Goal: Task Accomplishment & Management: Complete application form

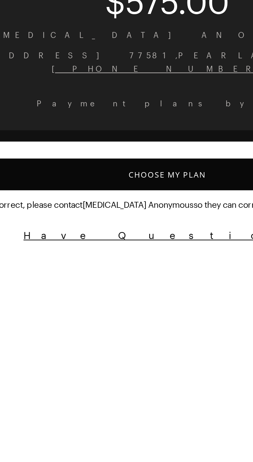
click at [126, 129] on button "Choose My Plan" at bounding box center [126, 131] width 241 height 12
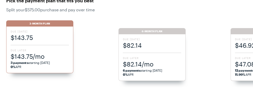
scroll to position [31, 0]
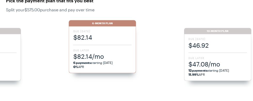
click at [103, 56] on span "$82.14/mo" at bounding box center [102, 56] width 58 height 9
click at [94, 33] on span "$82.14" at bounding box center [102, 37] width 58 height 9
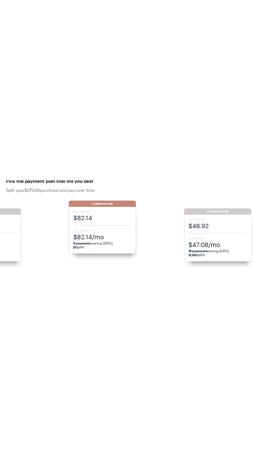
scroll to position [0, 0]
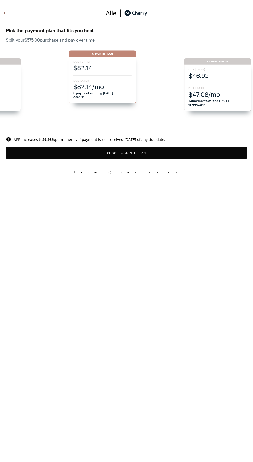
click at [112, 72] on span "$82.14" at bounding box center [102, 68] width 58 height 9
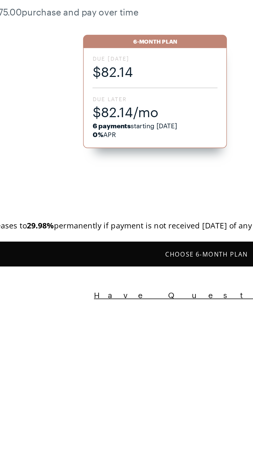
click at [107, 65] on span "$82.14" at bounding box center [102, 68] width 58 height 9
click at [106, 73] on div "Due [DATE] $82.14 Due Later $82.14/mo 6 payments starting [DATE] 0% APR" at bounding box center [102, 80] width 67 height 47
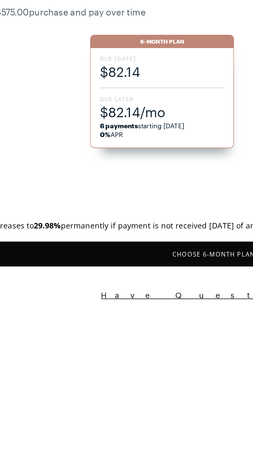
click at [109, 79] on span "Due Later" at bounding box center [102, 81] width 58 height 4
click at [109, 151] on button "Choose 6 -Month Plan" at bounding box center [126, 154] width 241 height 12
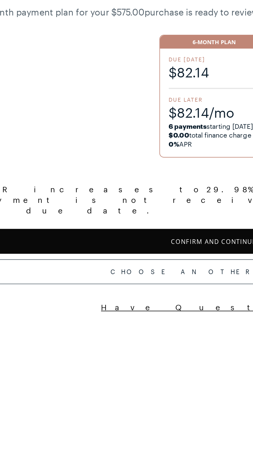
click at [126, 142] on button "Confirm and Continue" at bounding box center [126, 148] width 241 height 12
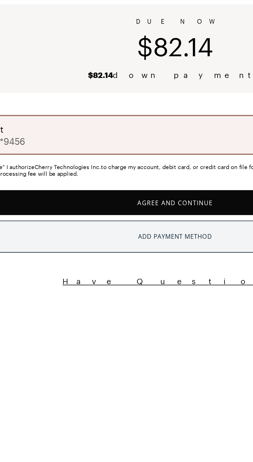
click at [144, 144] on button "Add Payment Method" at bounding box center [126, 145] width 241 height 15
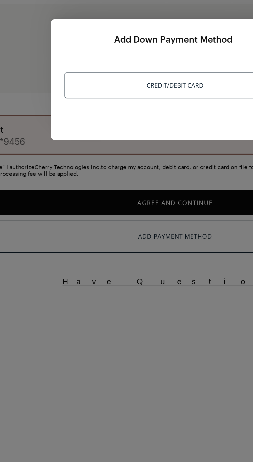
click at [147, 72] on div "Credit/Debit Card" at bounding box center [126, 75] width 103 height 12
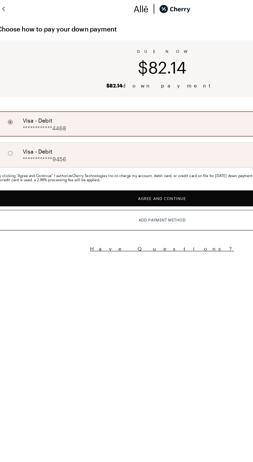
click at [171, 152] on button "Agree and Continue" at bounding box center [126, 152] width 241 height 12
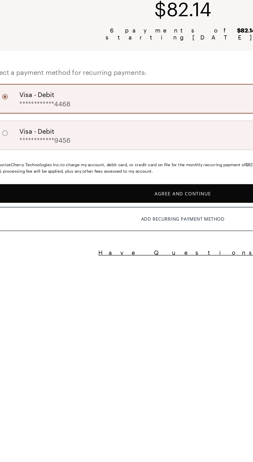
click at [114, 167] on button "Agree and Continue" at bounding box center [126, 172] width 241 height 12
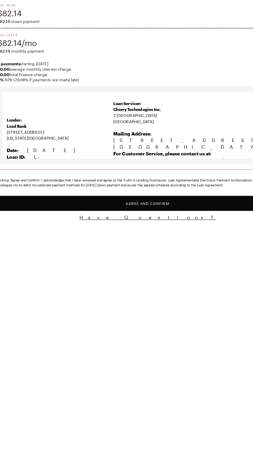
click at [159, 211] on button "Agree and Confirm" at bounding box center [126, 208] width 241 height 12
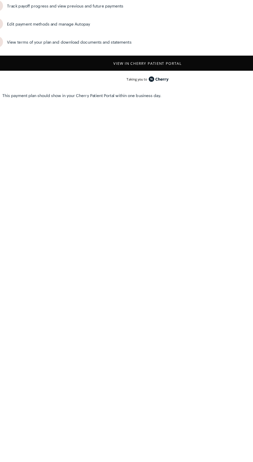
click at [167, 98] on button "View in Cherry patient portal" at bounding box center [126, 100] width 241 height 12
